Goal: Task Accomplishment & Management: Use online tool/utility

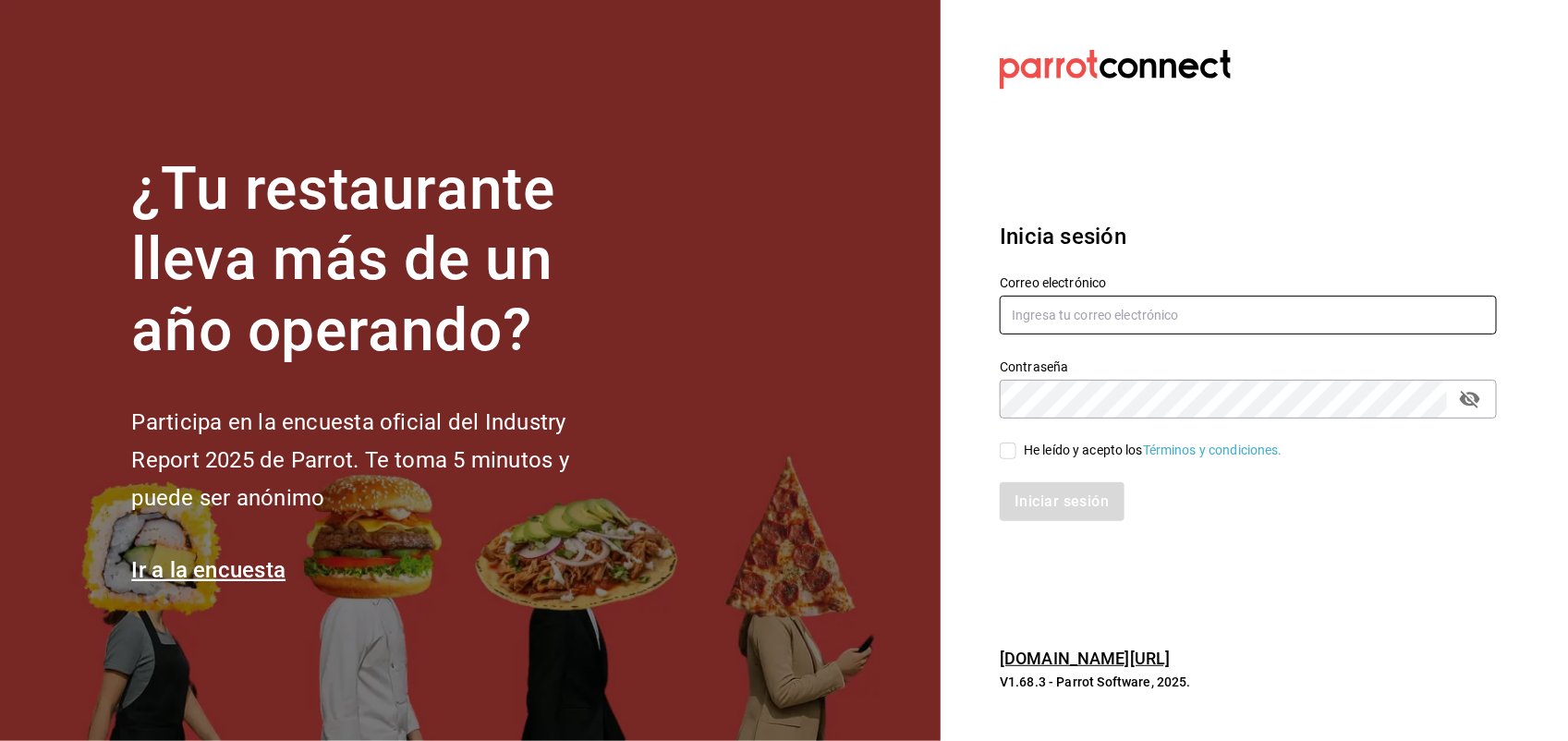
type input "[PERSON_NAME][EMAIL_ADDRESS][PERSON_NAME][DOMAIN_NAME]"
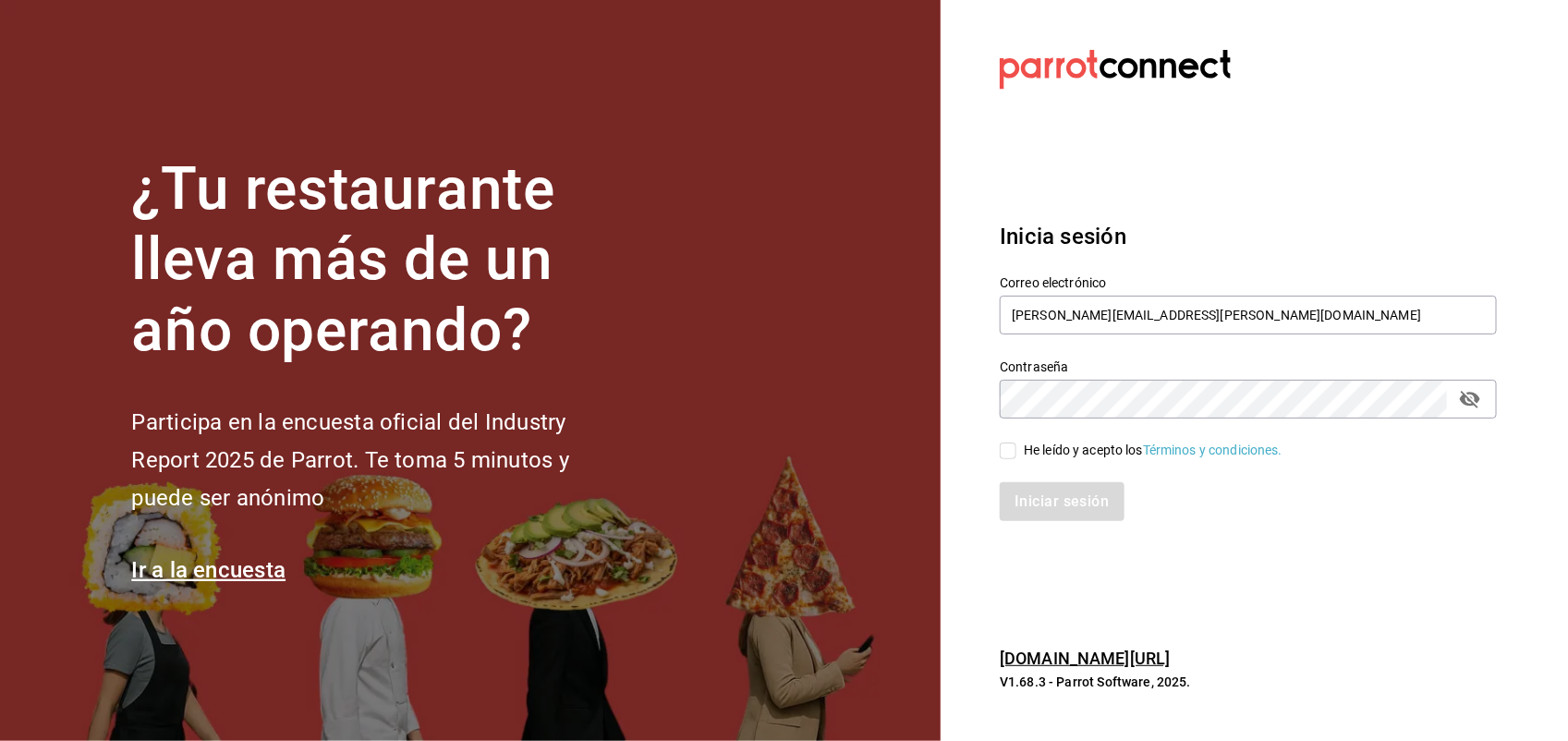
click at [1009, 449] on input "He leído y acepto los Términos y condiciones." at bounding box center [1007, 450] width 17 height 17
checkbox input "true"
click at [1028, 494] on button "Iniciar sesión" at bounding box center [1062, 502] width 125 height 39
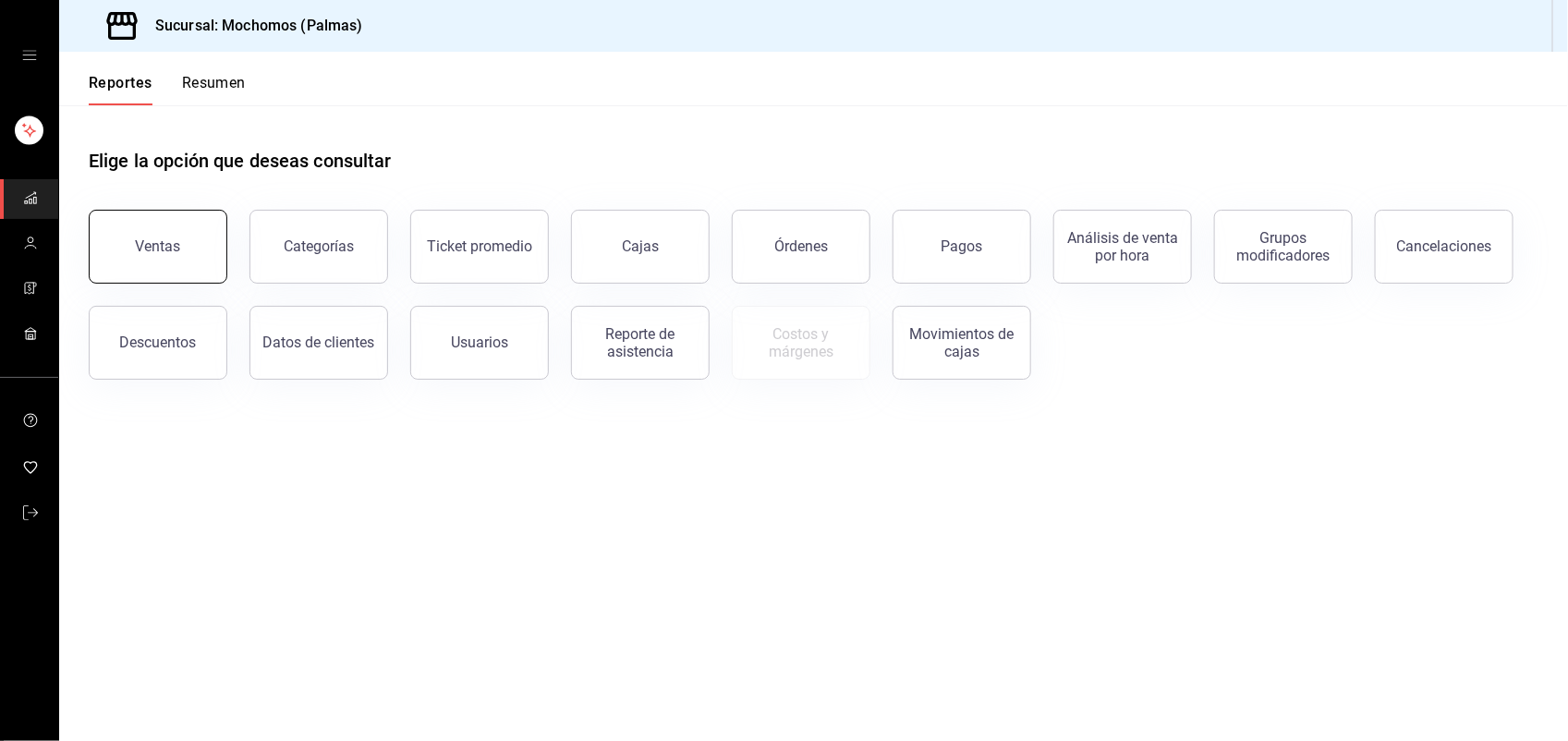
click at [178, 253] on button "Ventas" at bounding box center [159, 247] width 139 height 74
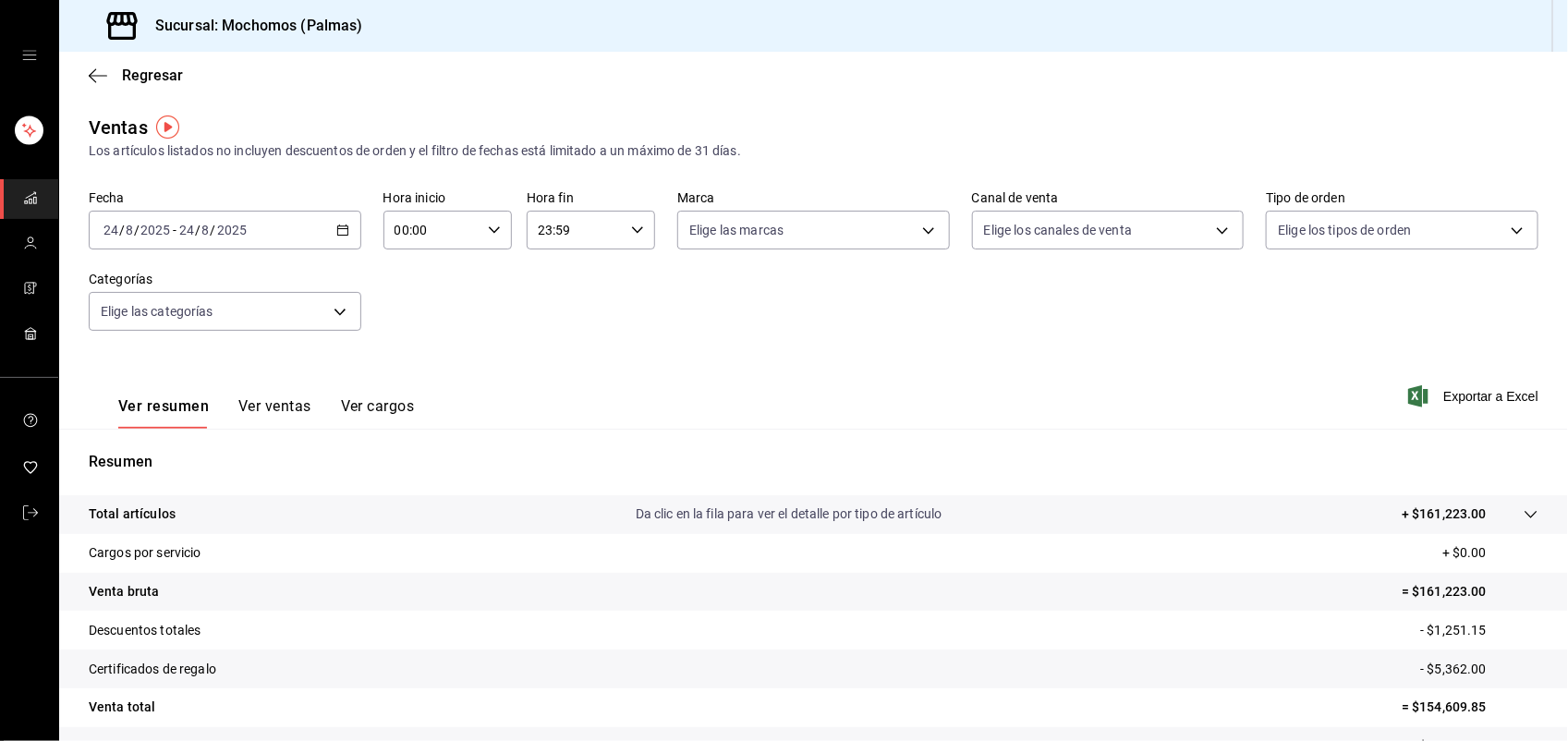
click at [293, 402] on button "Ver ventas" at bounding box center [274, 413] width 73 height 31
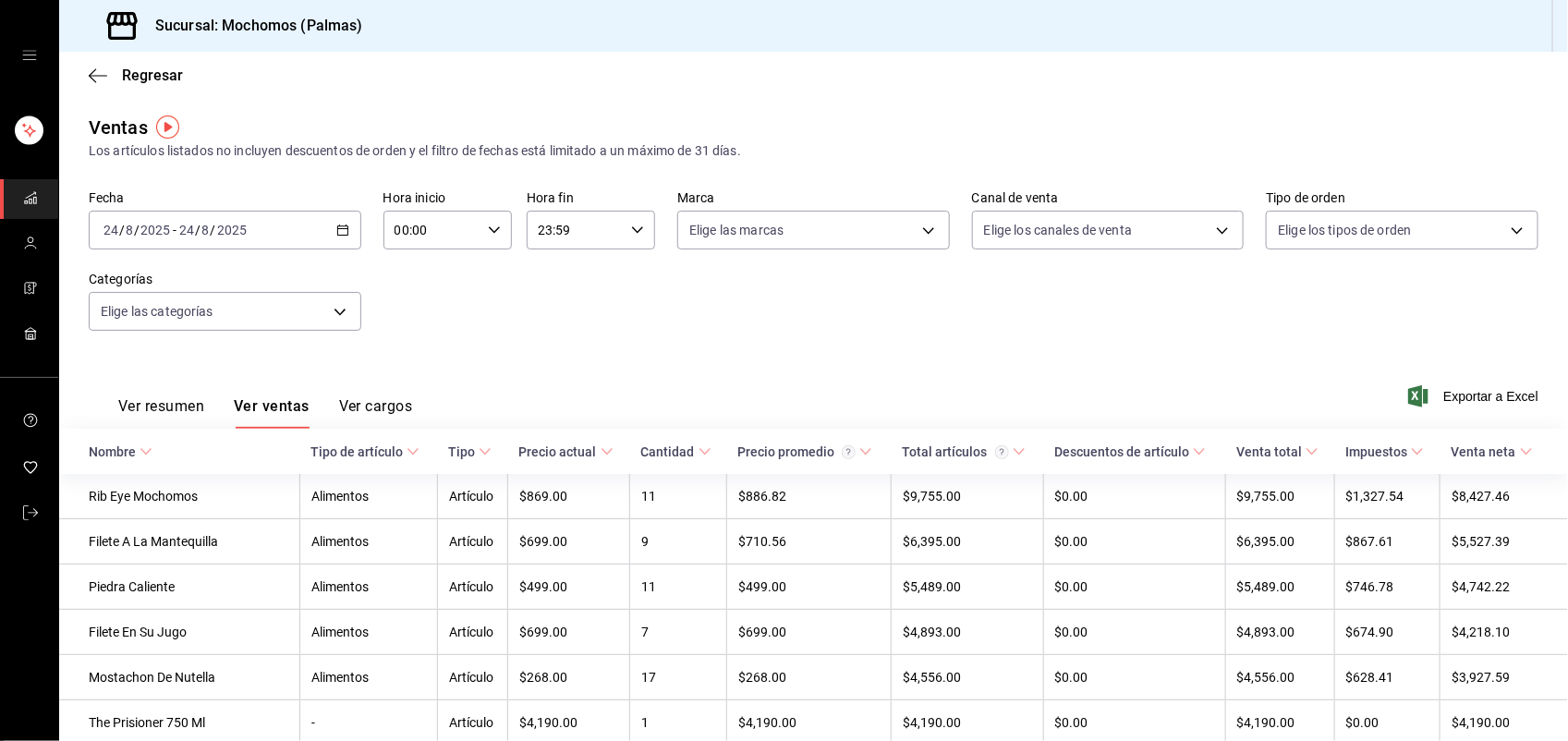
click at [406, 450] on icon at bounding box center [412, 451] width 13 height 13
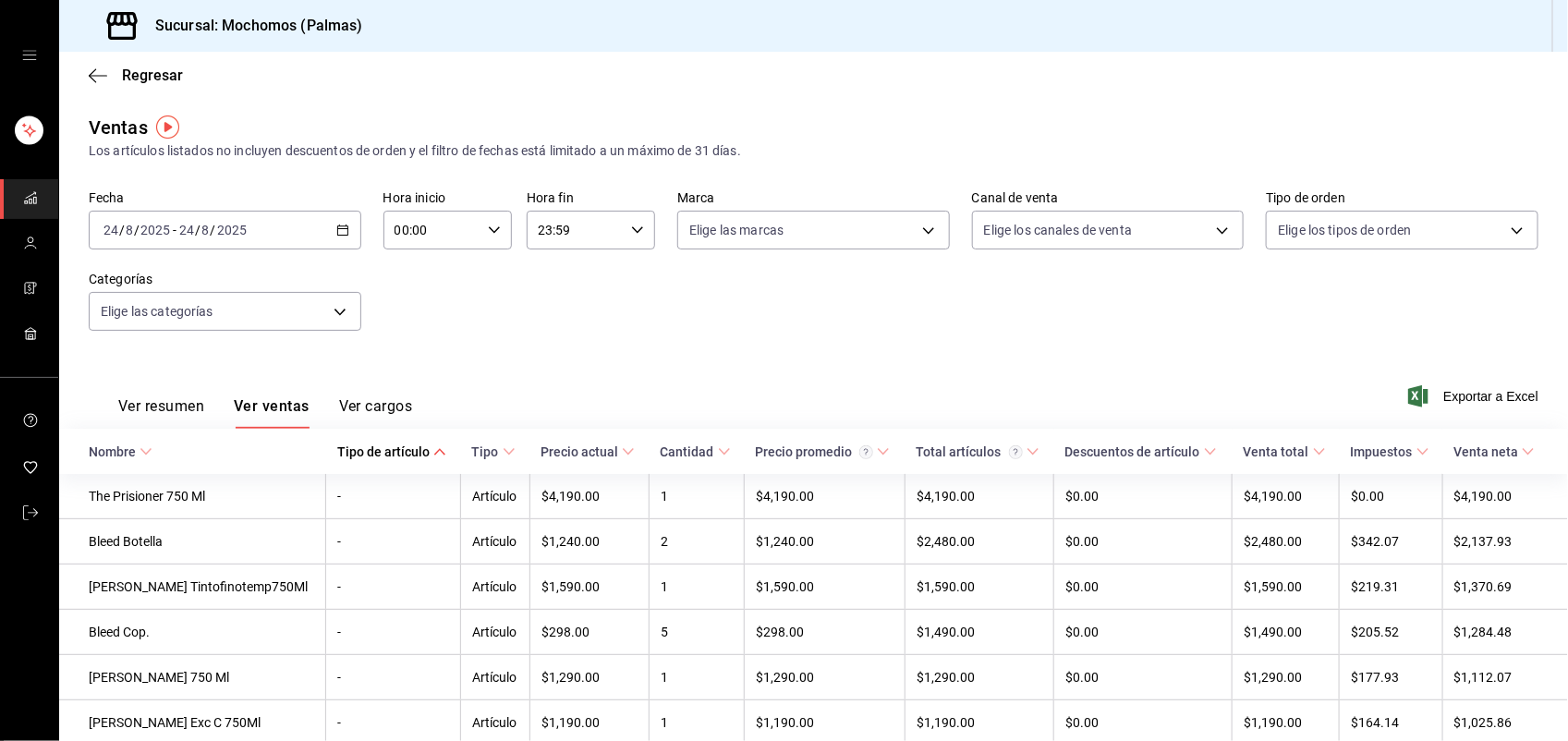
click at [381, 450] on div "Tipo de artículo" at bounding box center [383, 451] width 92 height 15
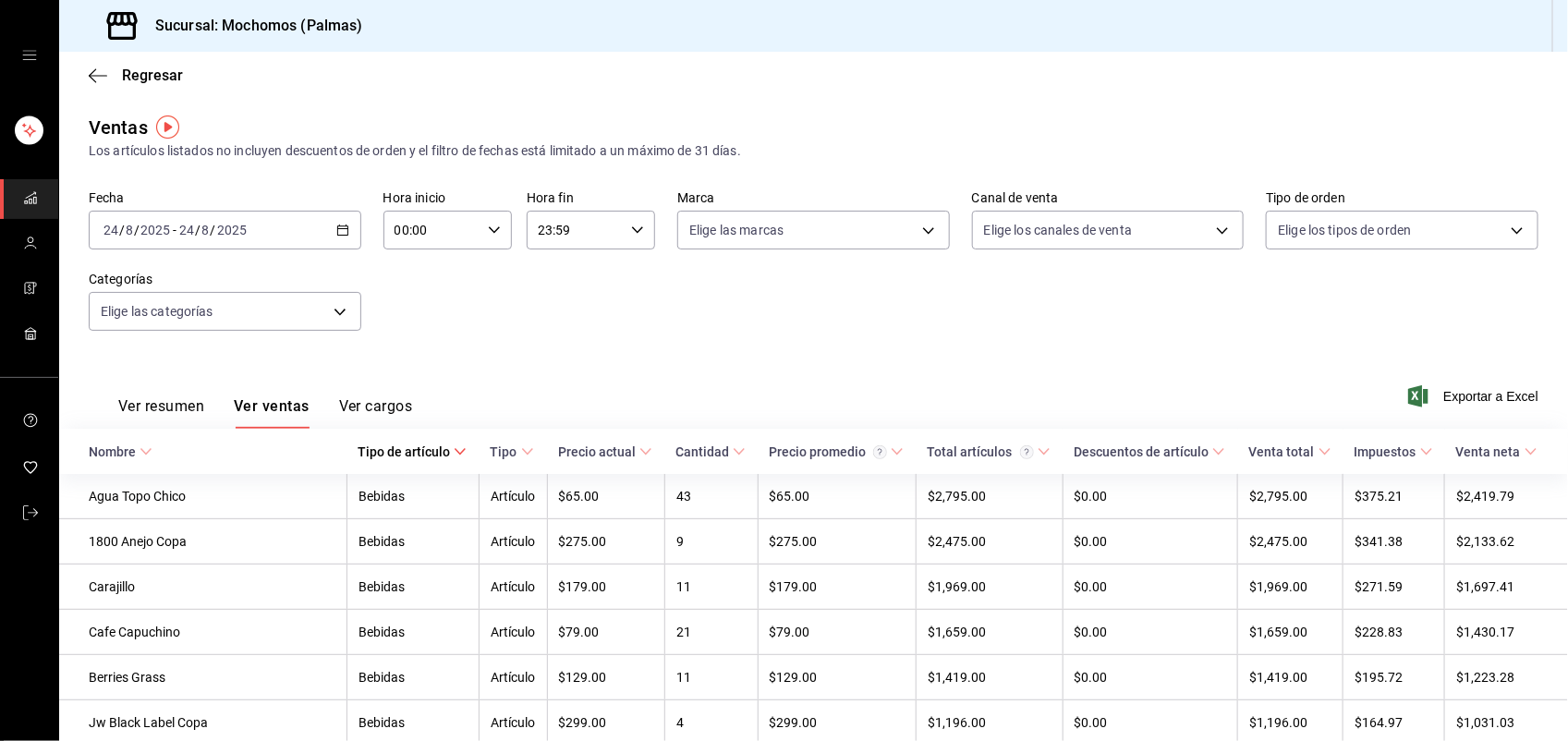
click at [381, 450] on div "Tipo de artículo" at bounding box center [403, 451] width 92 height 15
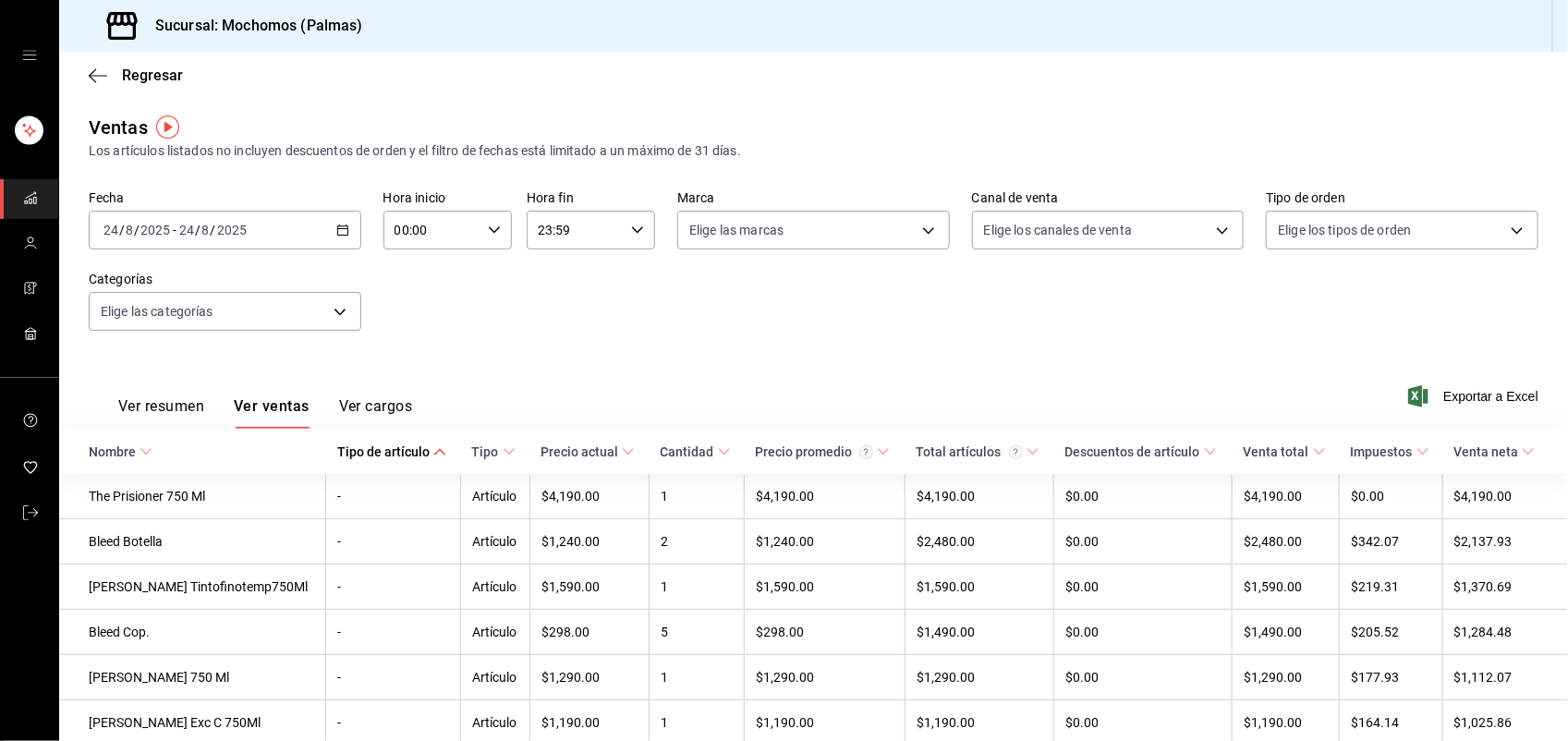
click at [435, 450] on \(Stroke\) at bounding box center [439, 452] width 11 height 7
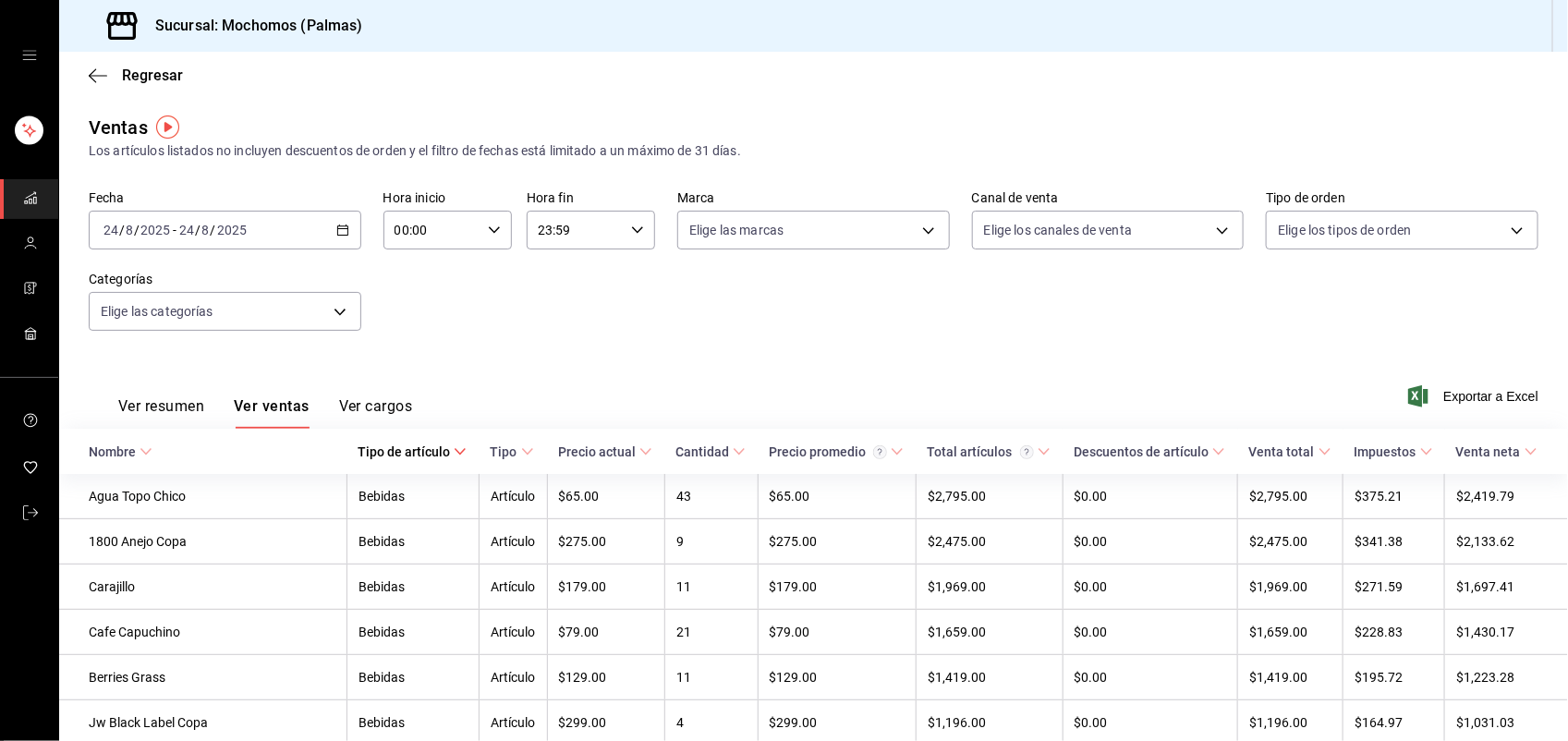
click at [417, 450] on th "Tipo de artículo" at bounding box center [412, 451] width 132 height 45
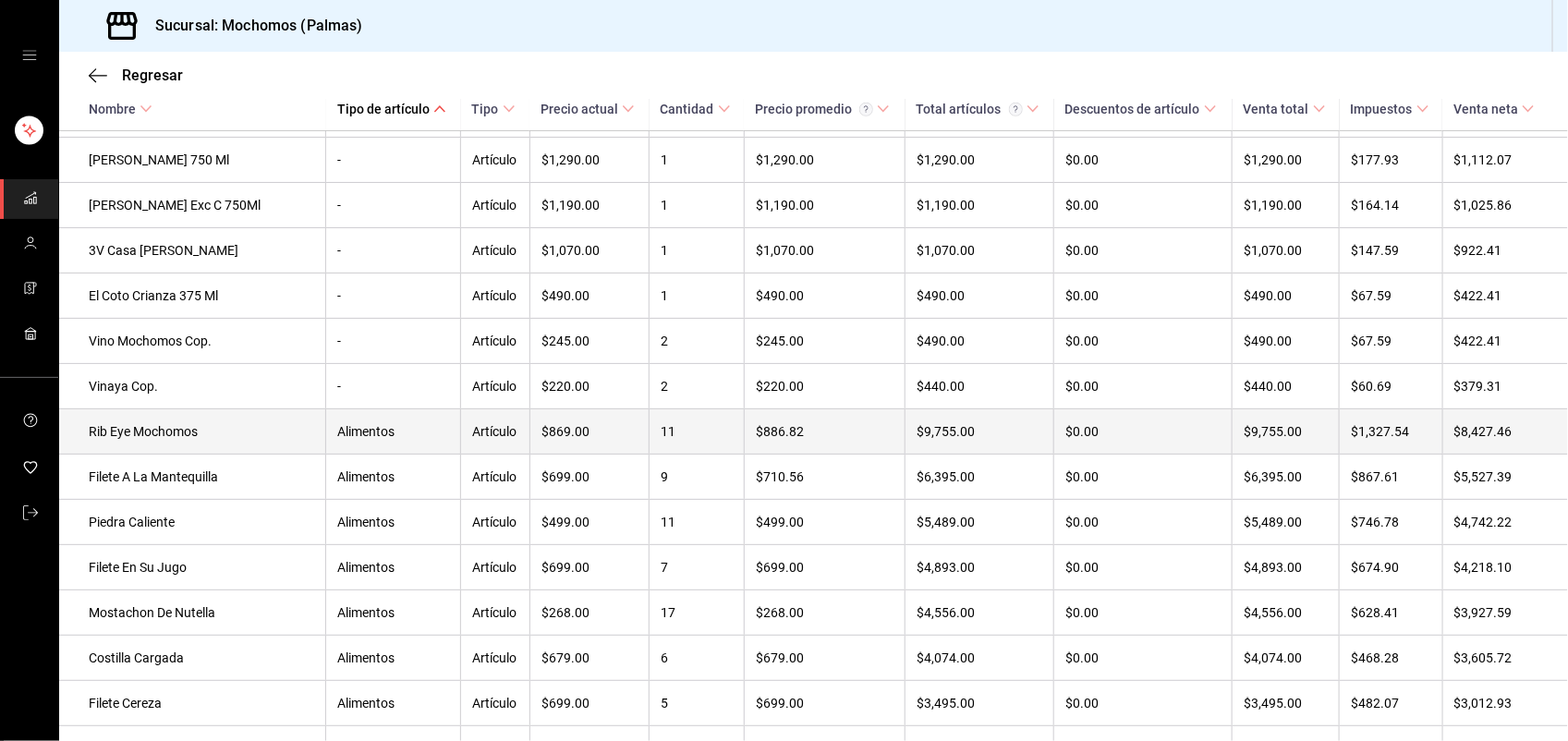
scroll to position [554, 0]
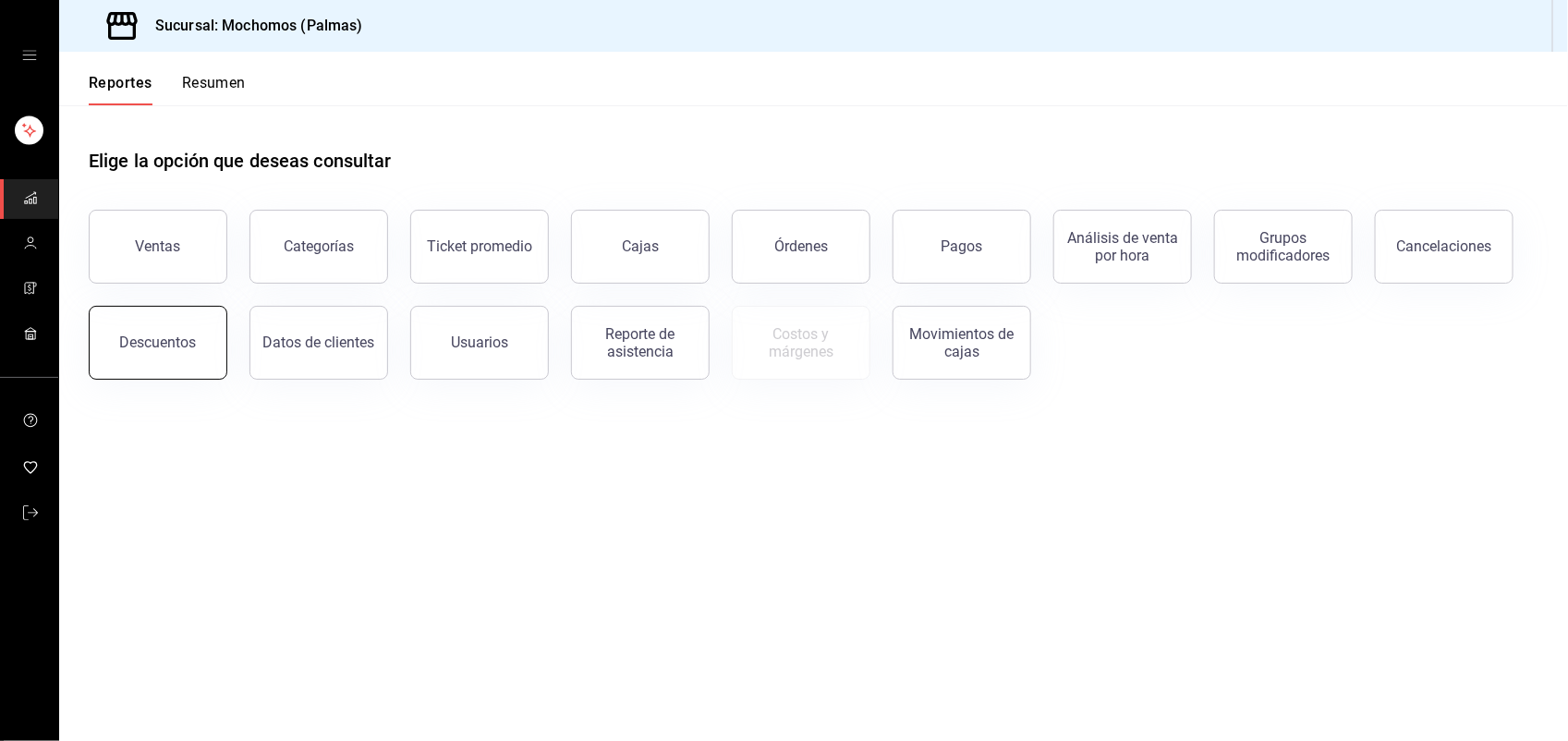
click at [188, 340] on div "Descuentos" at bounding box center [159, 343] width 76 height 18
